Goal: Navigation & Orientation: Find specific page/section

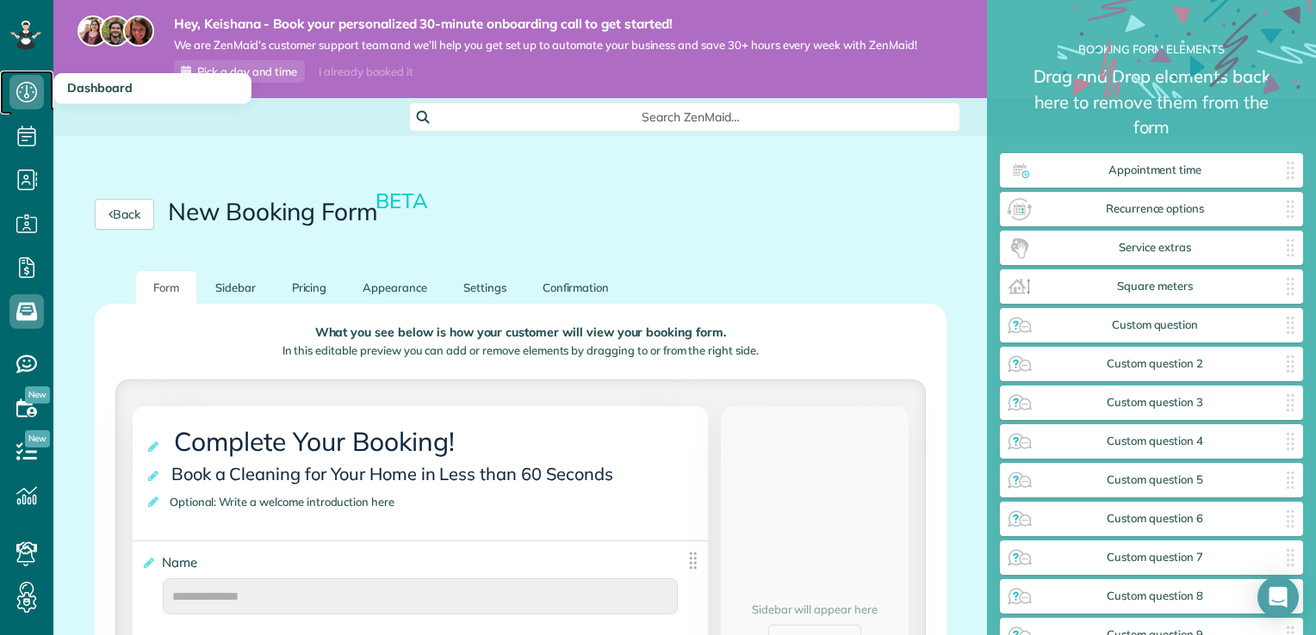
click at [31, 97] on icon at bounding box center [26, 92] width 34 height 34
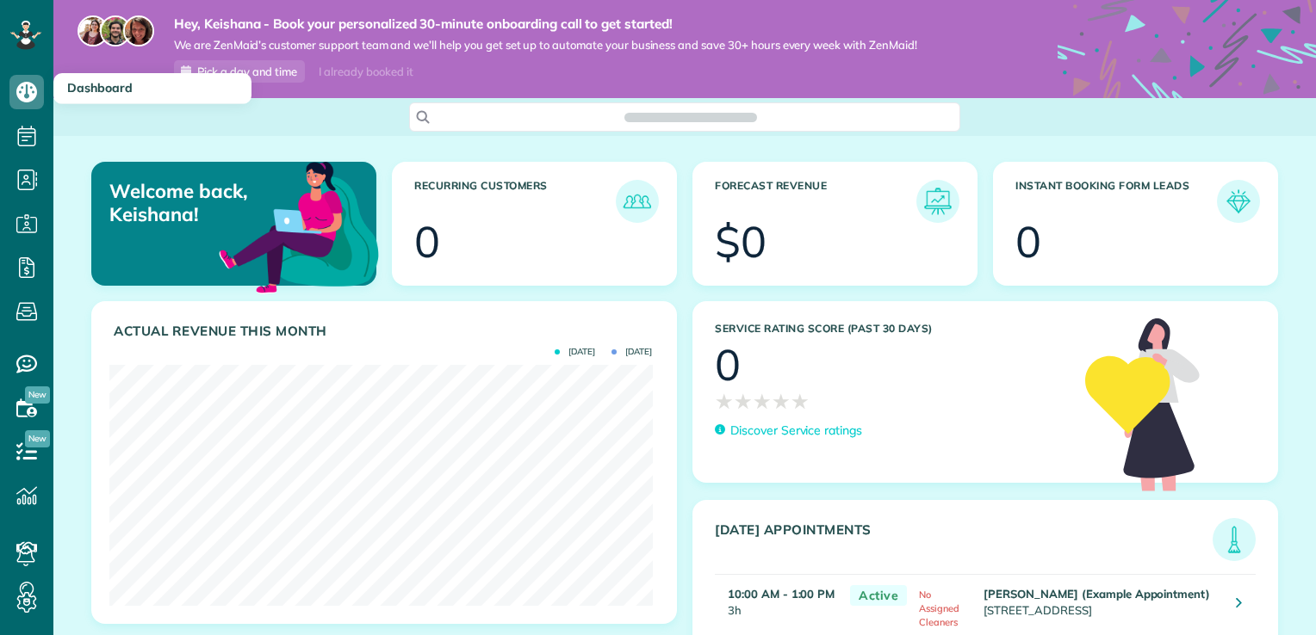
scroll to position [241, 542]
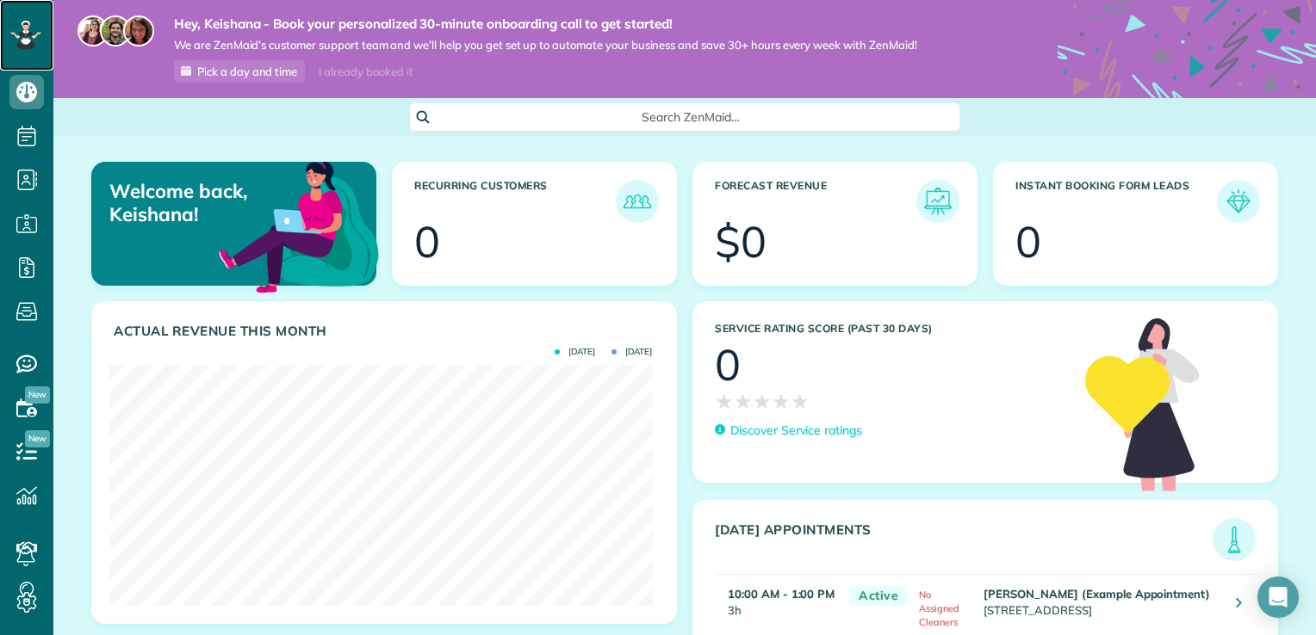
click at [28, 30] on icon at bounding box center [27, 31] width 3 height 3
